Goal: Check status: Check status

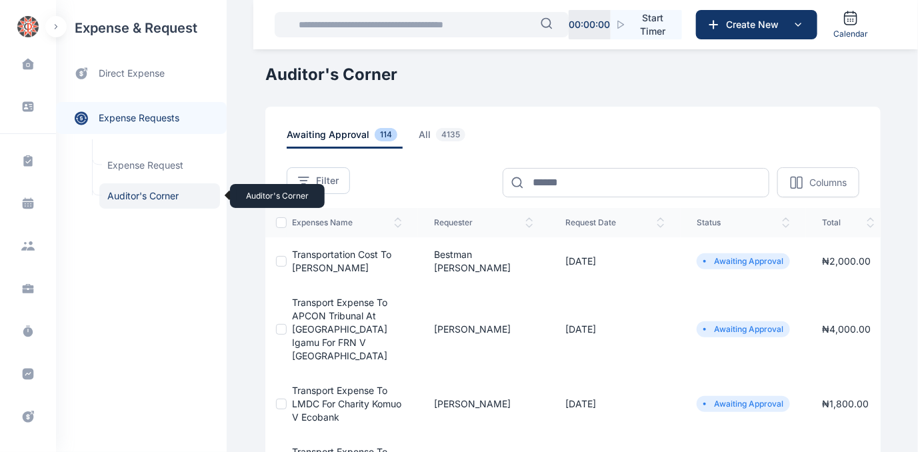
click at [145, 194] on span "Auditor's Corner Auditor's Corner" at bounding box center [159, 195] width 121 height 25
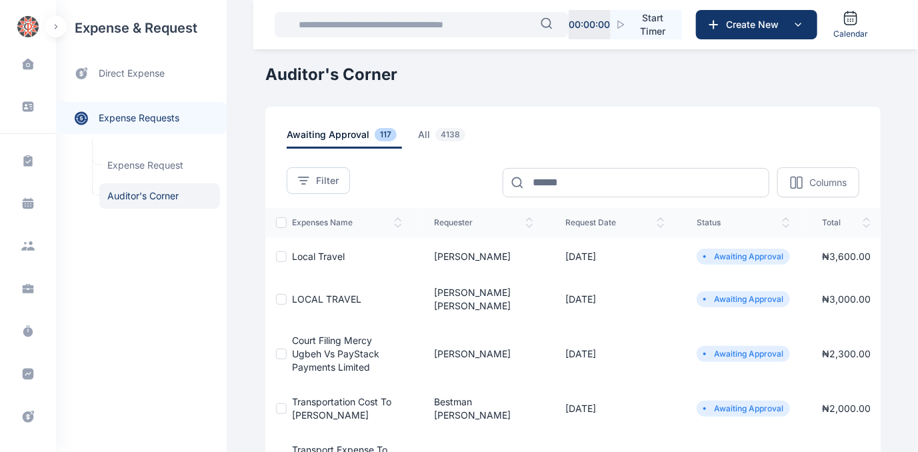
click at [321, 295] on span "LOCAL TRAVEL" at bounding box center [326, 298] width 69 height 11
click at [328, 293] on span "LOCAL TRAVEL" at bounding box center [326, 298] width 69 height 11
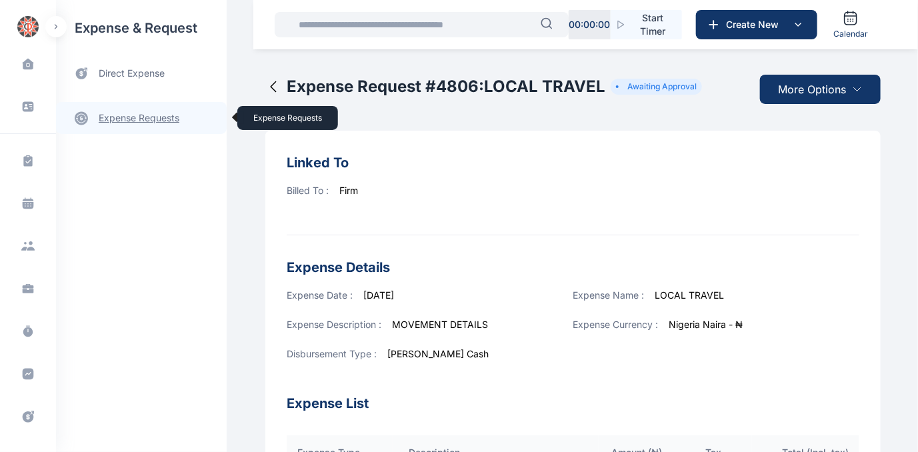
click at [120, 117] on link "expense requests expense requests" at bounding box center [141, 118] width 171 height 32
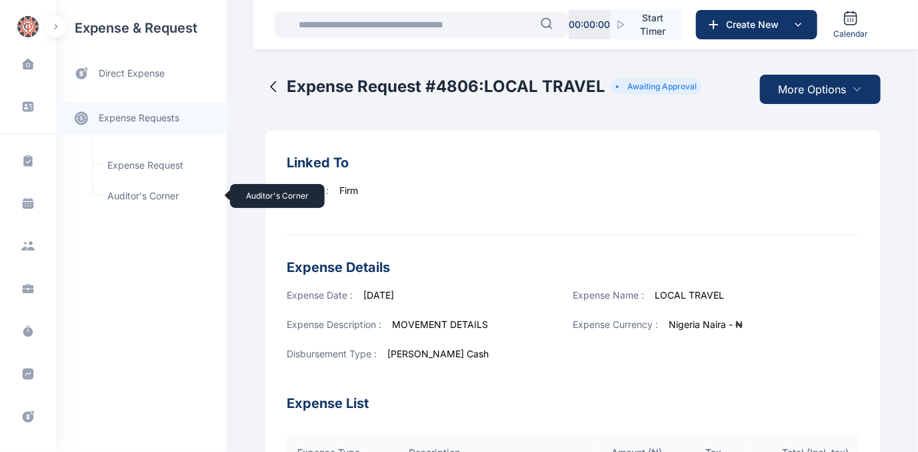
click at [130, 192] on span "Auditor's Corner Auditor's Corner" at bounding box center [159, 195] width 121 height 25
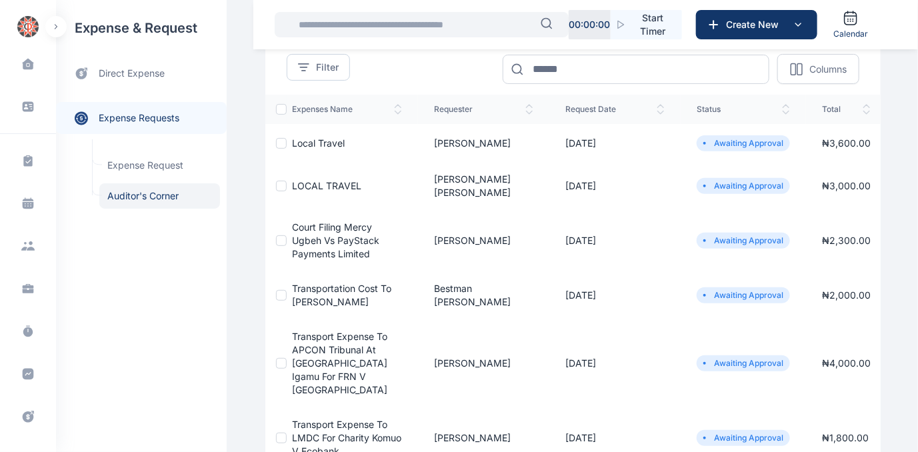
scroll to position [121, 0]
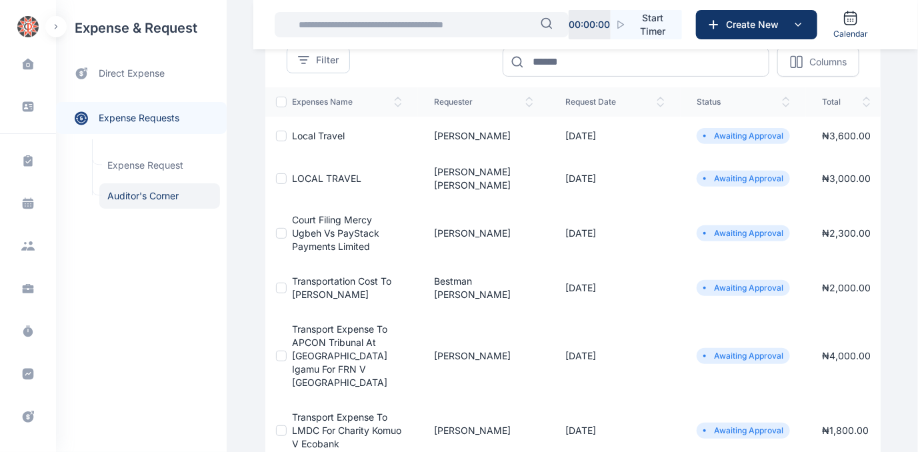
click at [325, 219] on span "Court Filing Mercy Ugbeh Vs PayStack Payments Limited" at bounding box center [335, 233] width 87 height 38
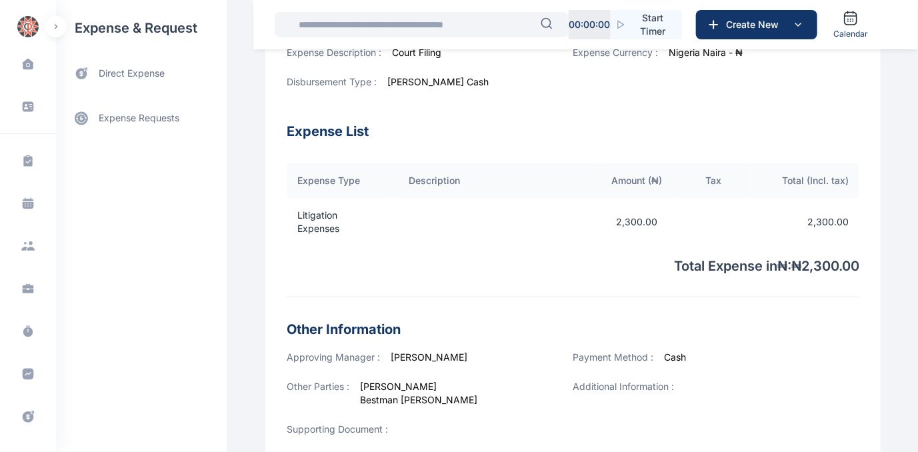
scroll to position [481, 0]
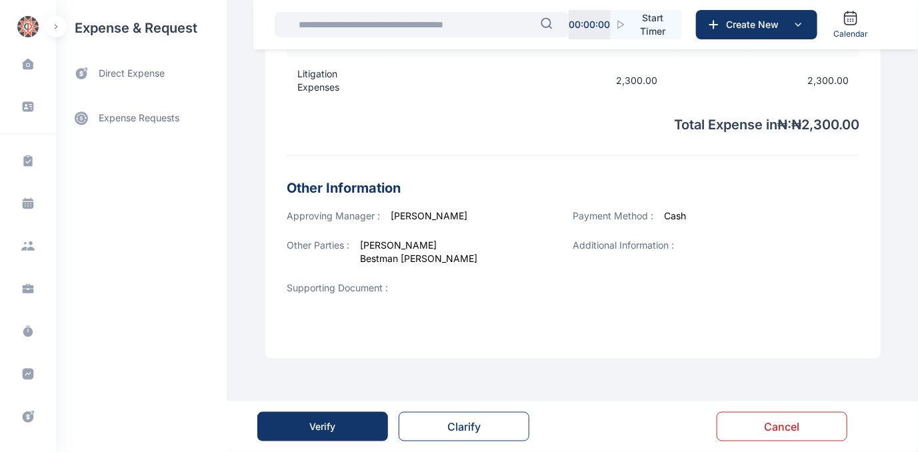
click at [317, 424] on div "Verify" at bounding box center [323, 426] width 26 height 13
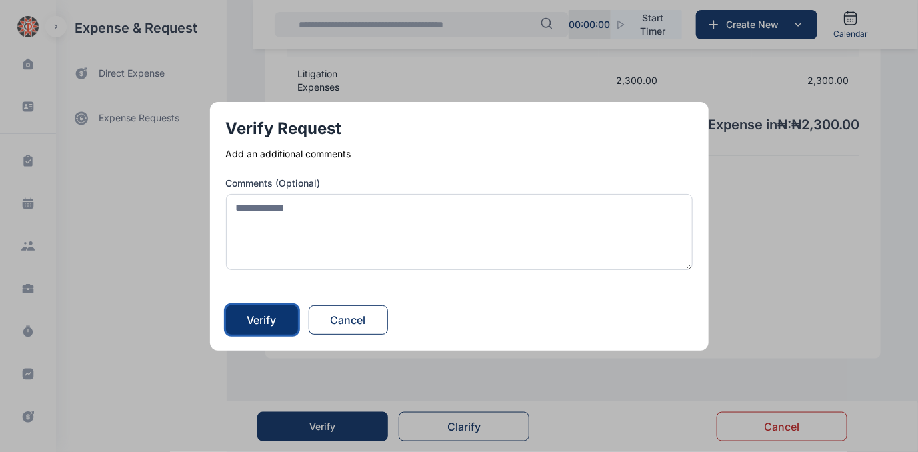
click at [266, 321] on div "Verify" at bounding box center [261, 320] width 29 height 16
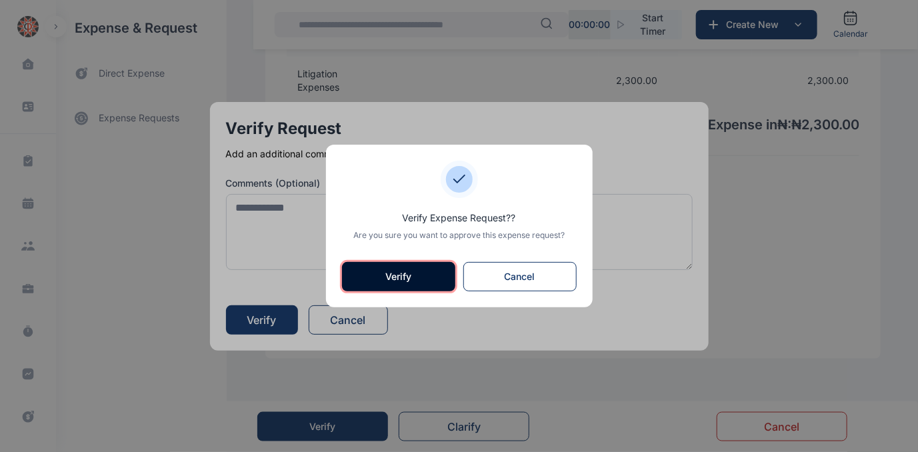
click at [373, 281] on button "Verify" at bounding box center [398, 276] width 113 height 29
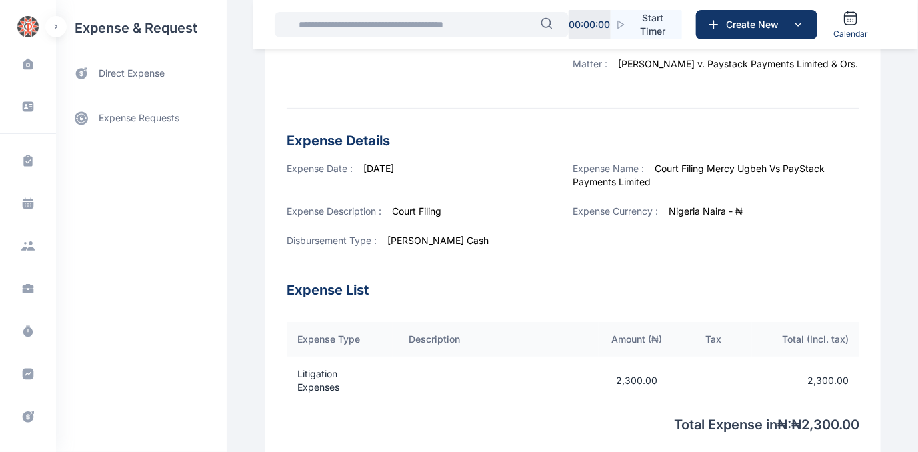
scroll to position [242, 0]
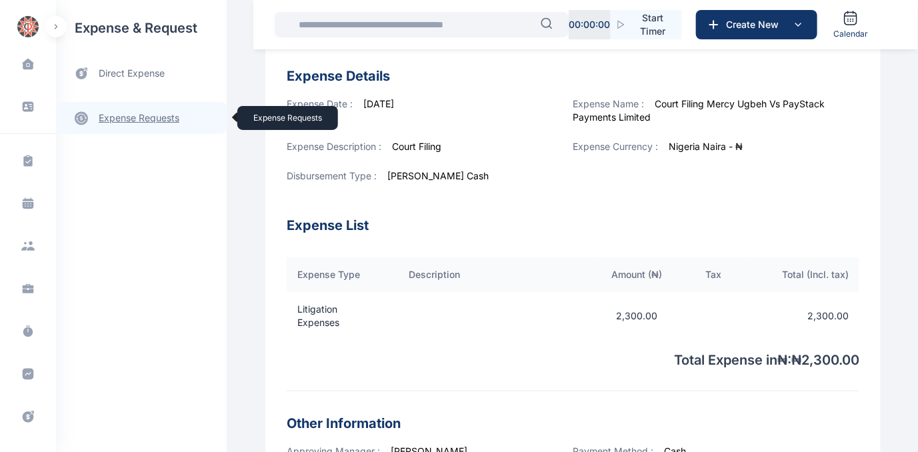
click at [123, 117] on link "expense requests expense requests" at bounding box center [141, 118] width 171 height 32
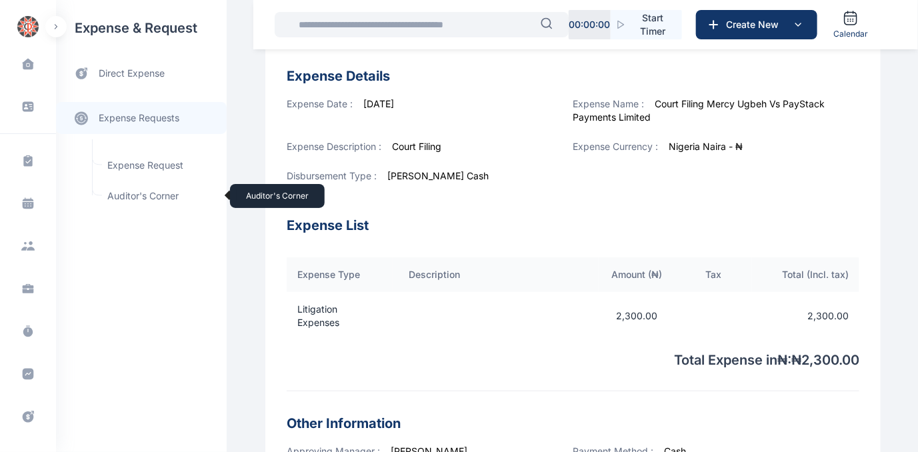
click at [140, 196] on span "Auditor's Corner Auditor's Corner" at bounding box center [159, 195] width 121 height 25
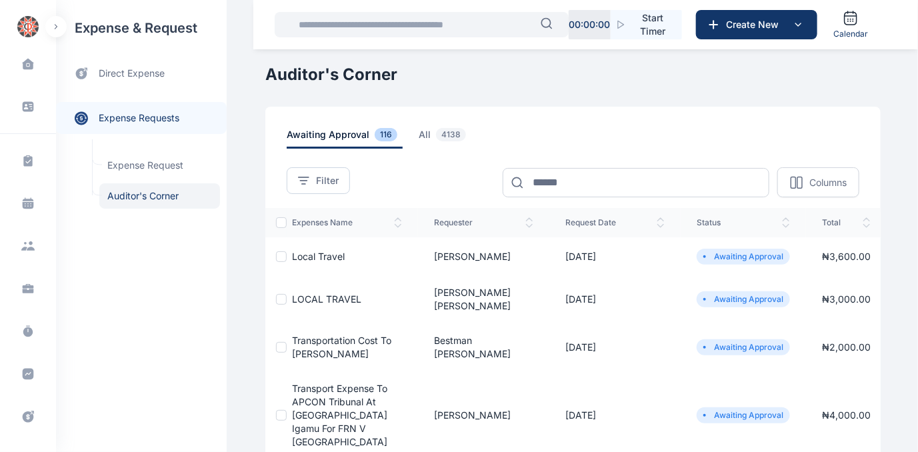
click at [334, 293] on span "LOCAL TRAVEL" at bounding box center [326, 298] width 69 height 11
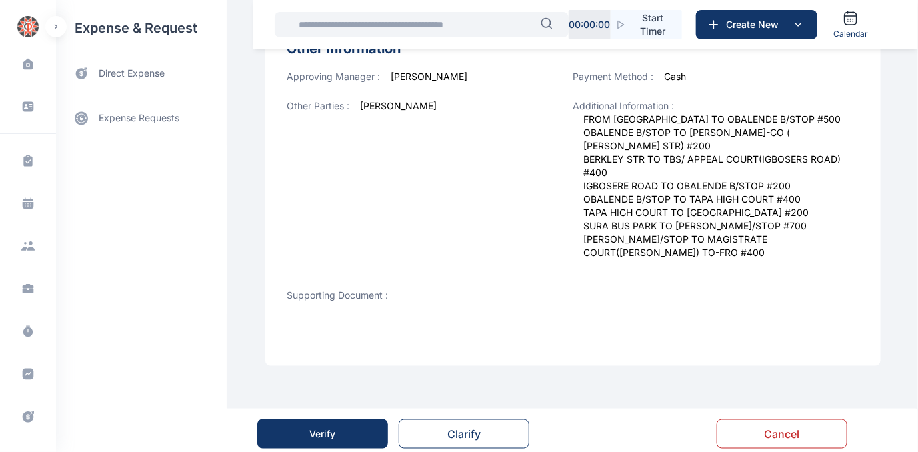
scroll to position [572, 0]
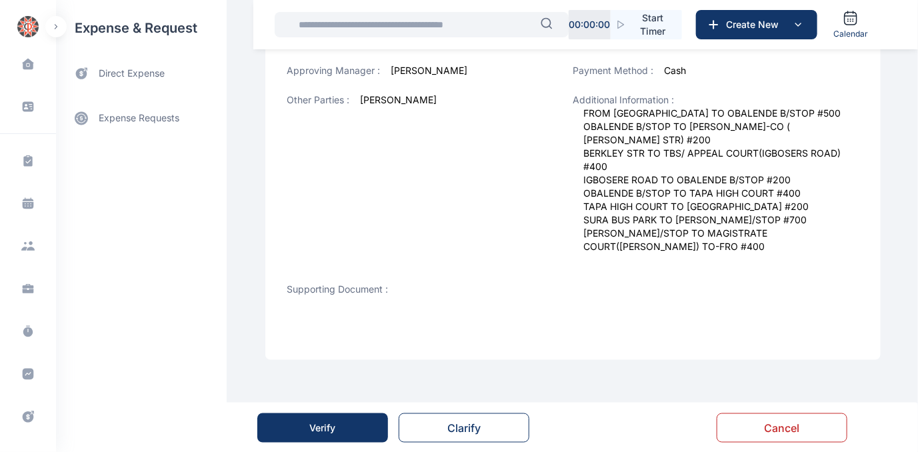
click at [295, 424] on button "Verify" at bounding box center [322, 427] width 131 height 29
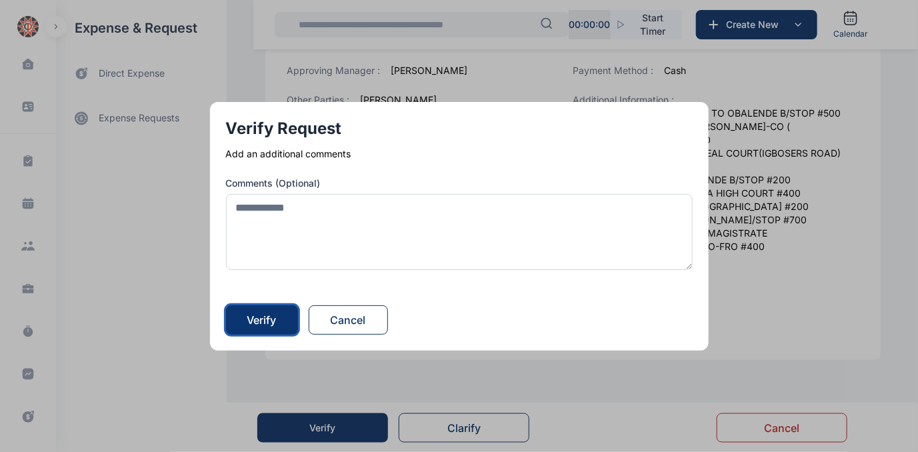
click at [261, 321] on div "Verify" at bounding box center [261, 320] width 29 height 16
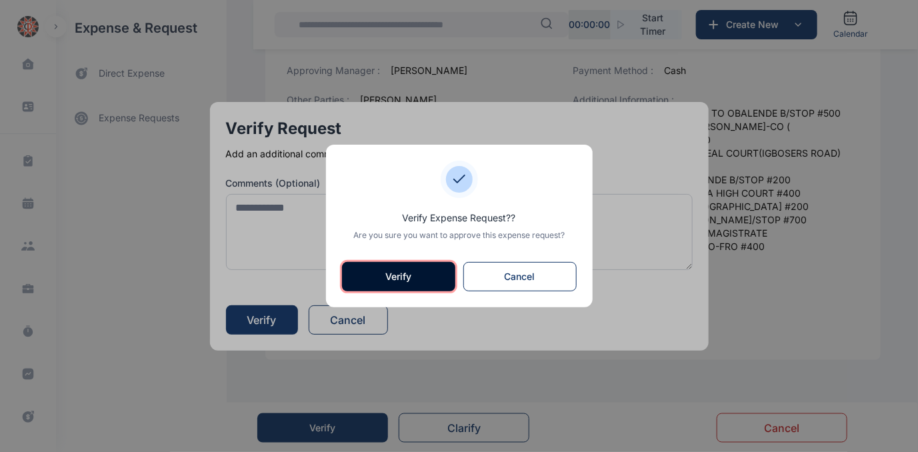
click at [401, 278] on button "Verify" at bounding box center [398, 276] width 113 height 29
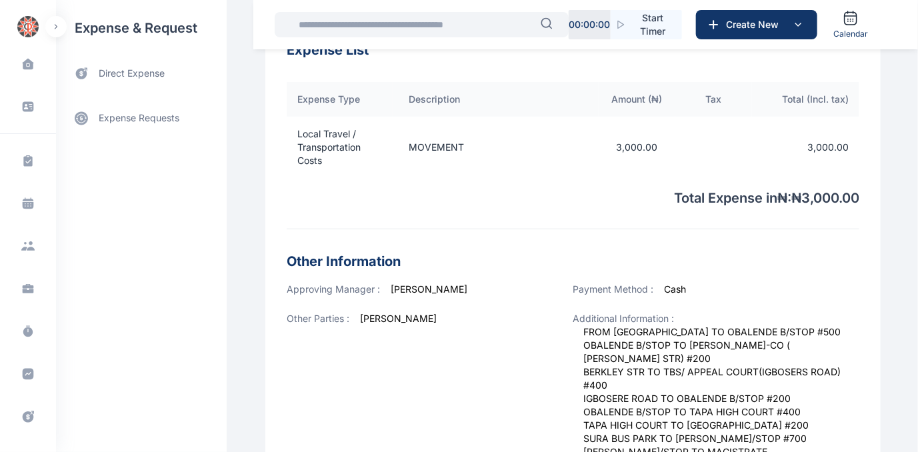
scroll to position [545, 0]
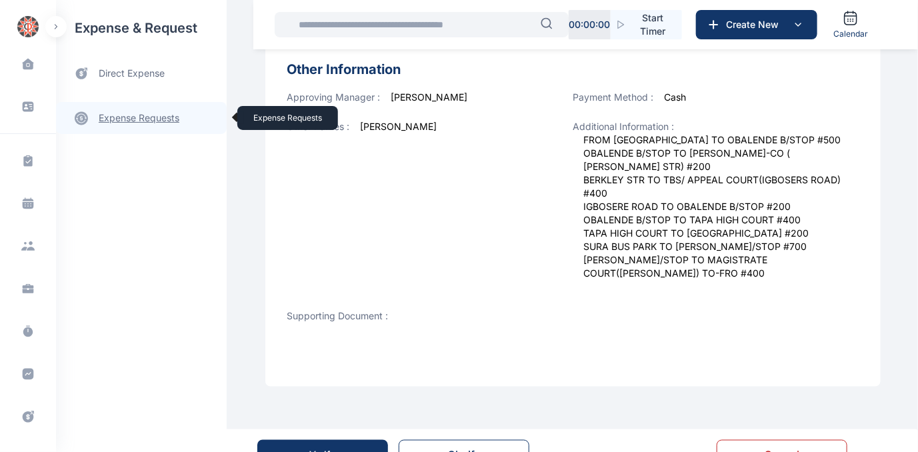
click at [137, 113] on link "expense requests expense requests" at bounding box center [141, 118] width 171 height 32
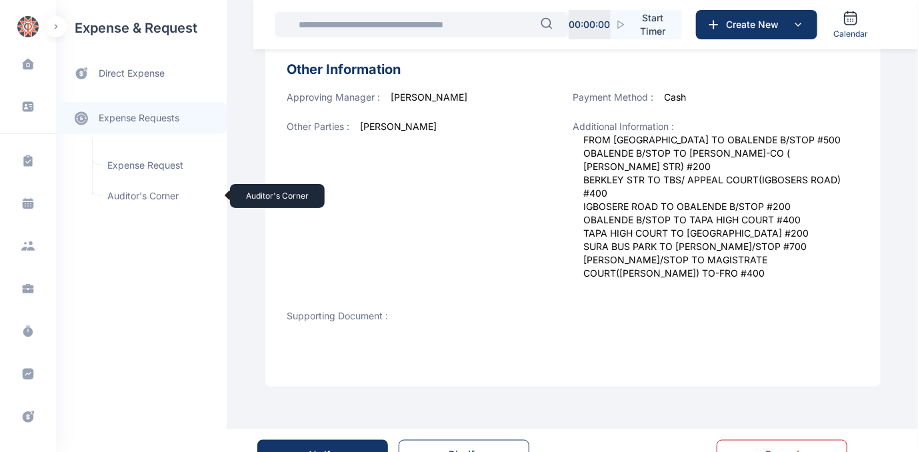
click at [137, 195] on span "Auditor's Corner Auditor's Corner" at bounding box center [159, 195] width 121 height 25
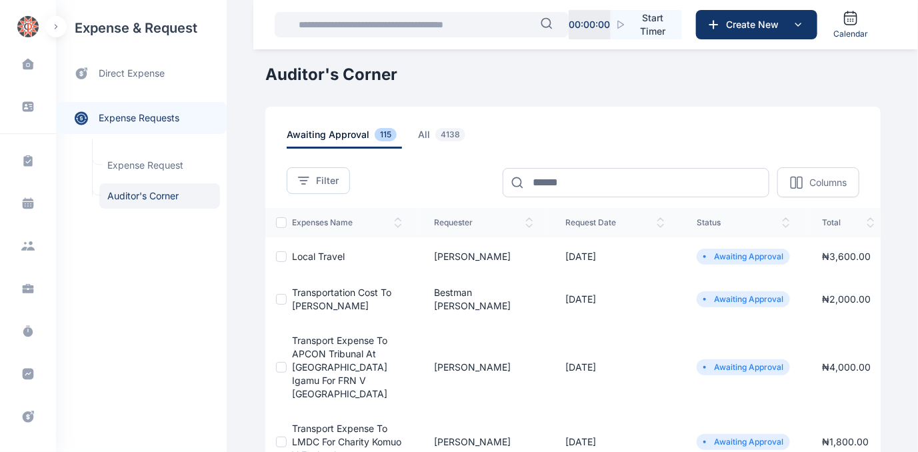
click at [302, 253] on span "Local Travel" at bounding box center [318, 256] width 53 height 11
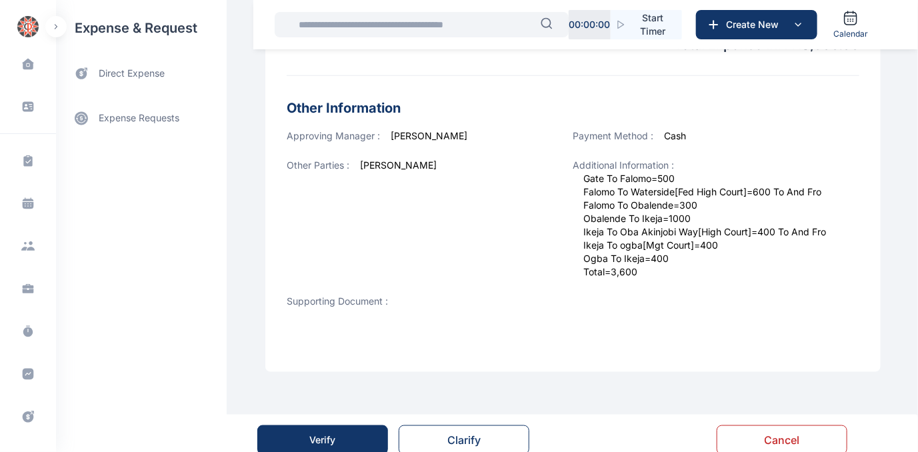
scroll to position [519, 0]
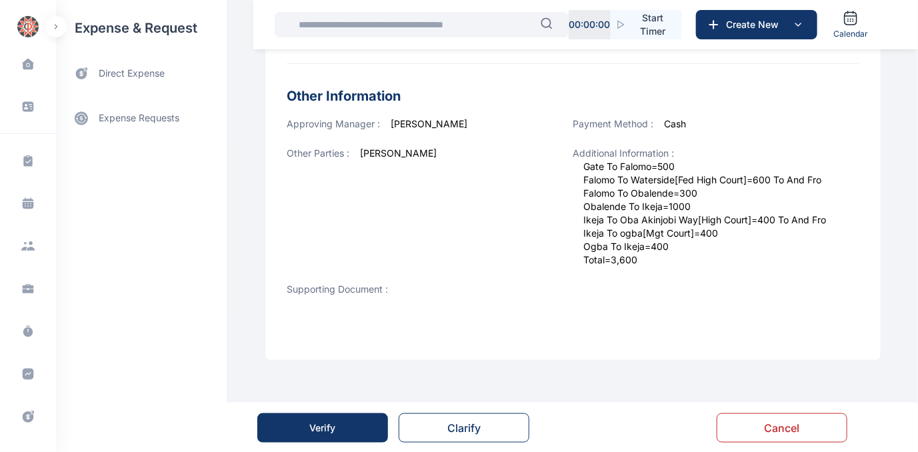
click at [320, 422] on div "Verify" at bounding box center [323, 427] width 26 height 13
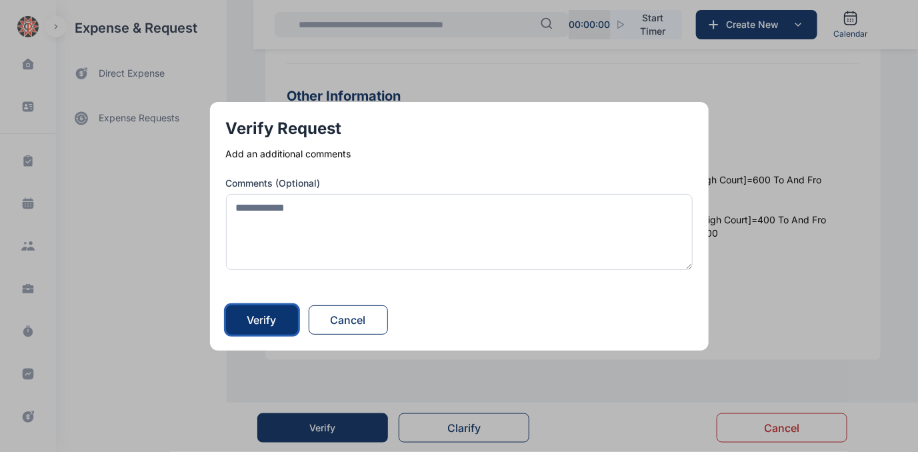
click at [265, 317] on div "Verify" at bounding box center [261, 320] width 29 height 16
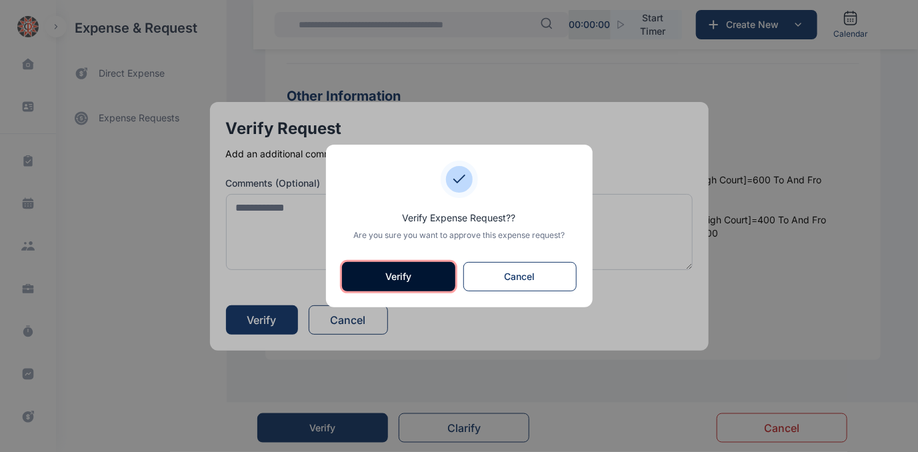
click at [363, 280] on button "Verify" at bounding box center [398, 276] width 113 height 29
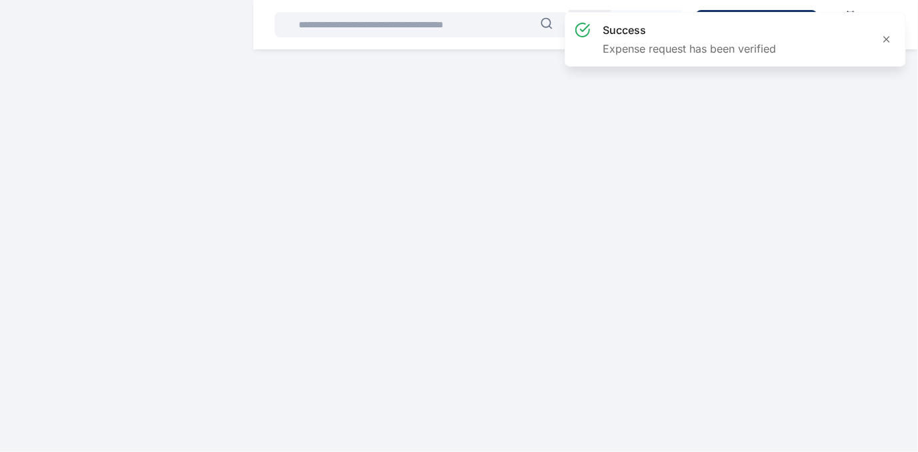
scroll to position [0, 0]
